Goal: Find specific page/section: Find specific page/section

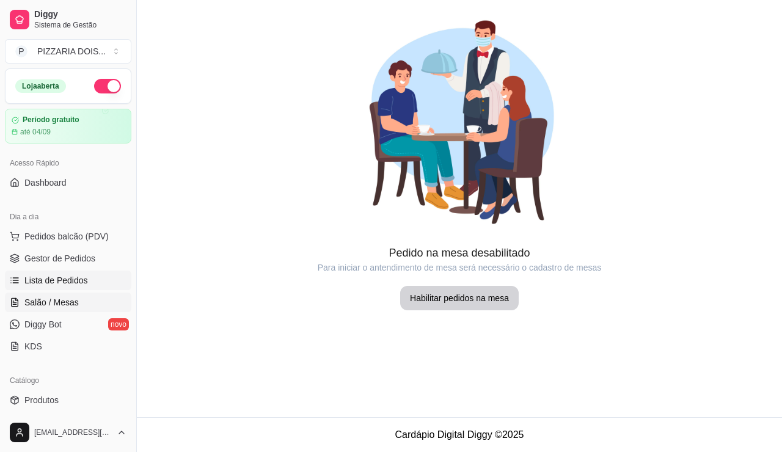
scroll to position [61, 0]
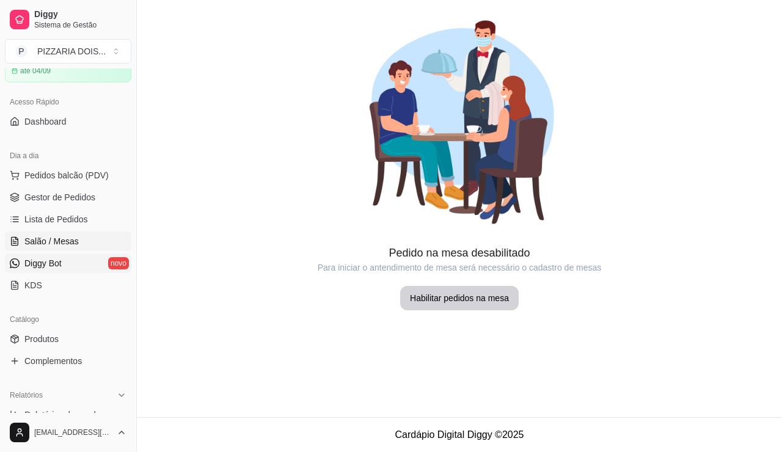
click at [97, 273] on link "Diggy Bot novo" at bounding box center [68, 264] width 126 height 20
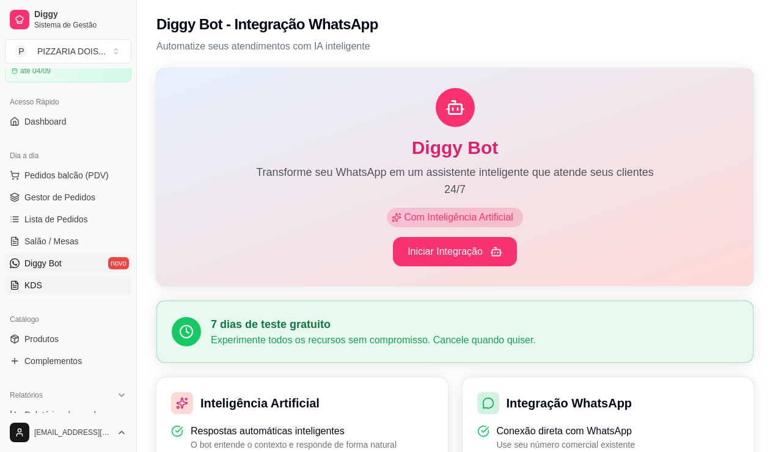
click at [90, 295] on link "KDS" at bounding box center [68, 286] width 126 height 20
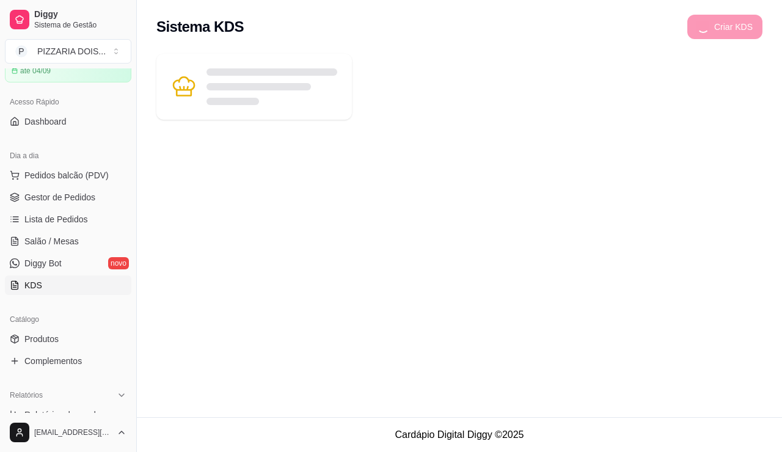
scroll to position [183, 0]
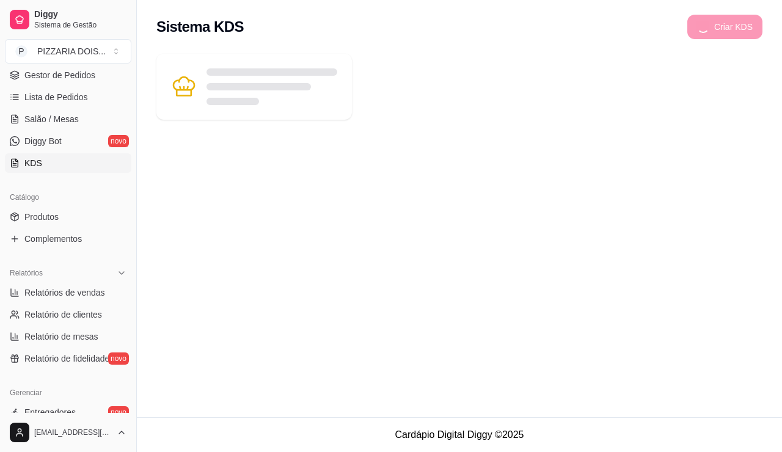
click at [89, 370] on div "Relatórios Relatórios de vendas Relatório de clientes Relatório de mesas Relató…" at bounding box center [68, 315] width 136 height 115
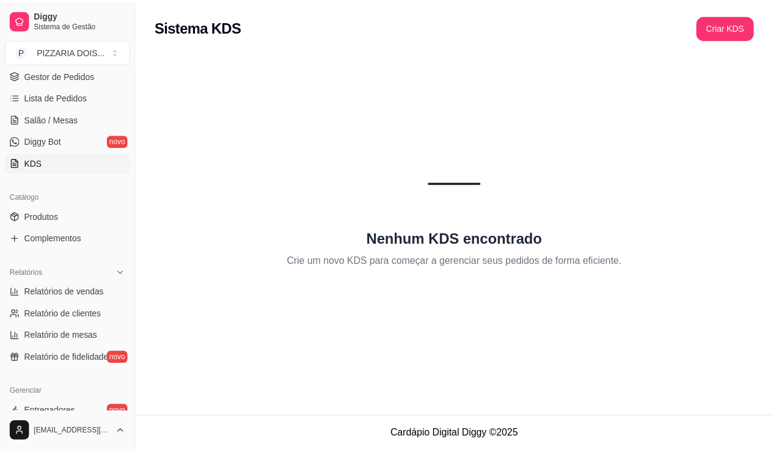
scroll to position [244, 0]
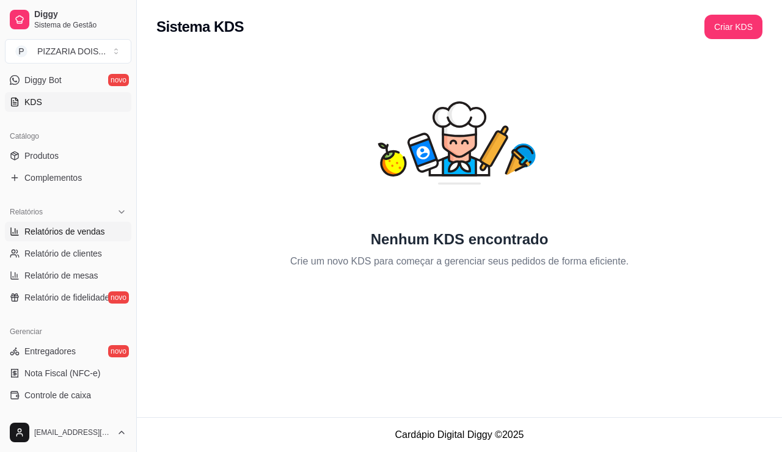
click at [105, 238] on span "Relatórios de vendas" at bounding box center [64, 231] width 81 height 12
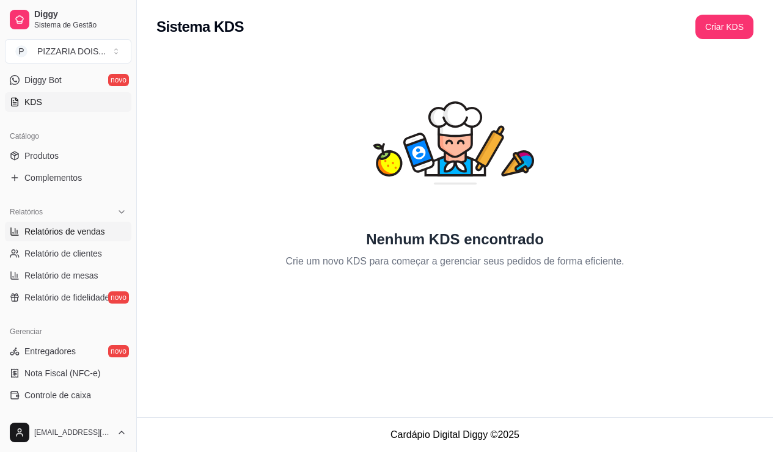
select select "ALL"
select select "0"
